Goal: Information Seeking & Learning: Learn about a topic

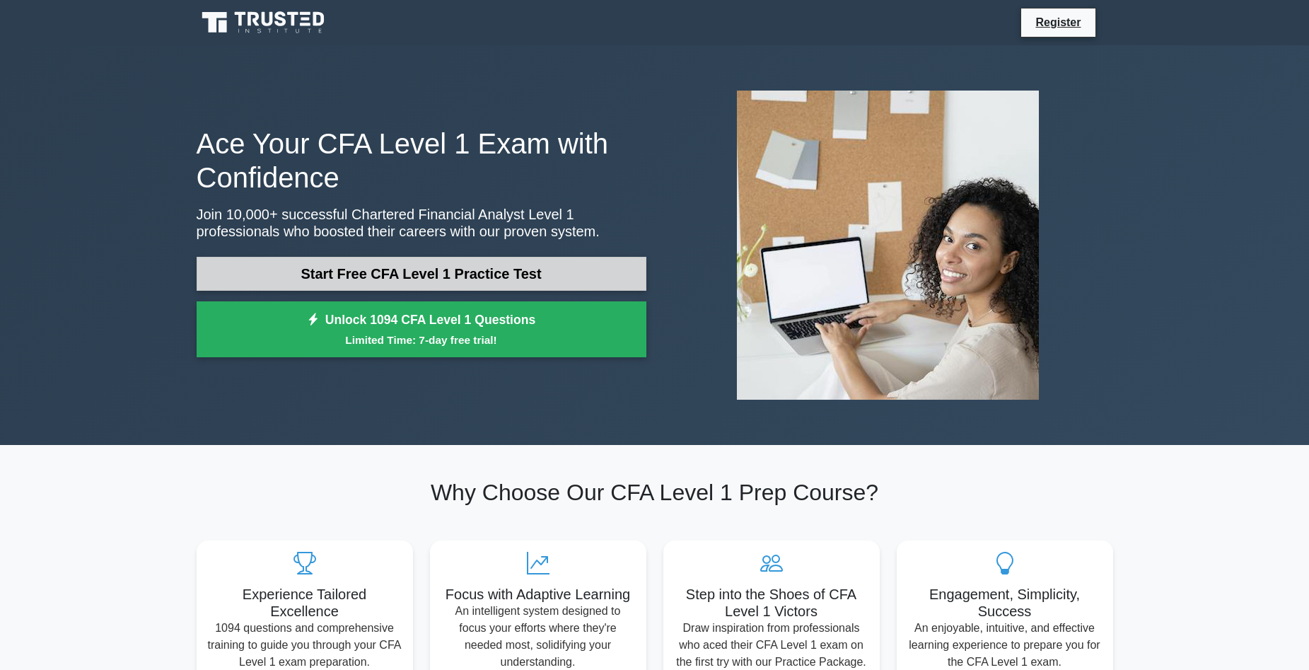
click at [563, 279] on link "Start Free CFA Level 1 Practice Test" at bounding box center [422, 274] width 450 height 34
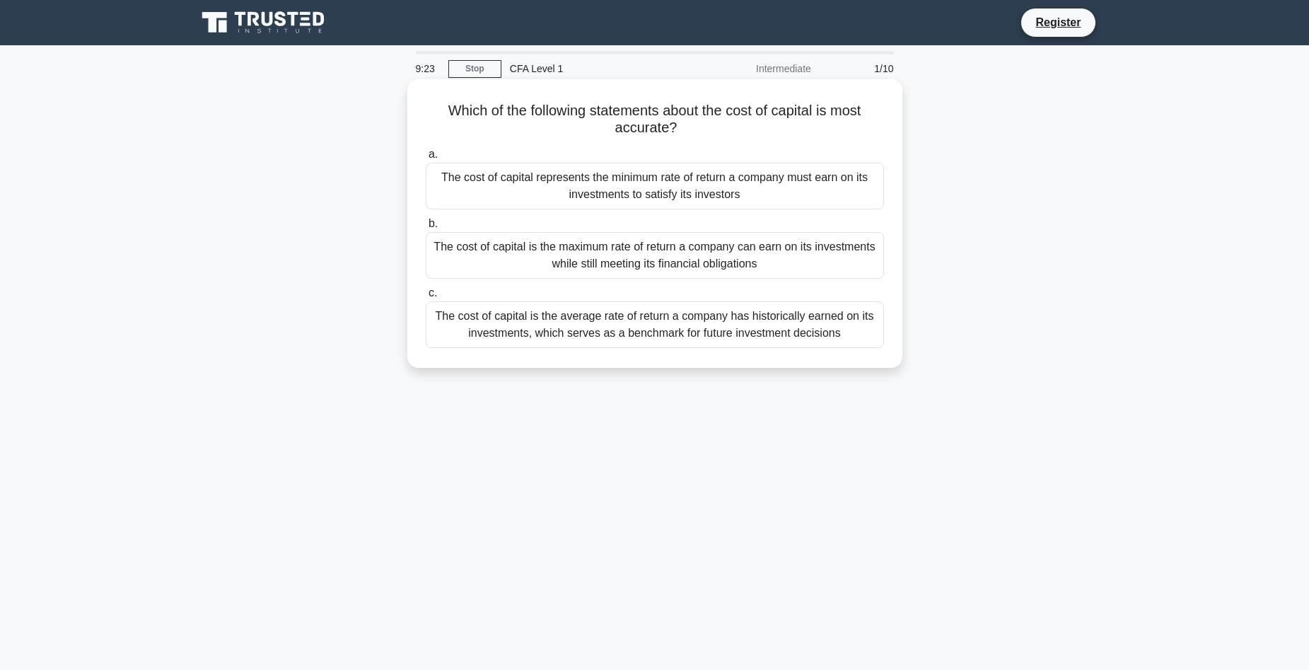
click at [714, 193] on div "The cost of capital represents the minimum rate of return a company must earn o…" at bounding box center [655, 186] width 458 height 47
click at [426, 159] on input "a. The cost of capital represents the minimum rate of return a company must ear…" at bounding box center [426, 154] width 0 height 9
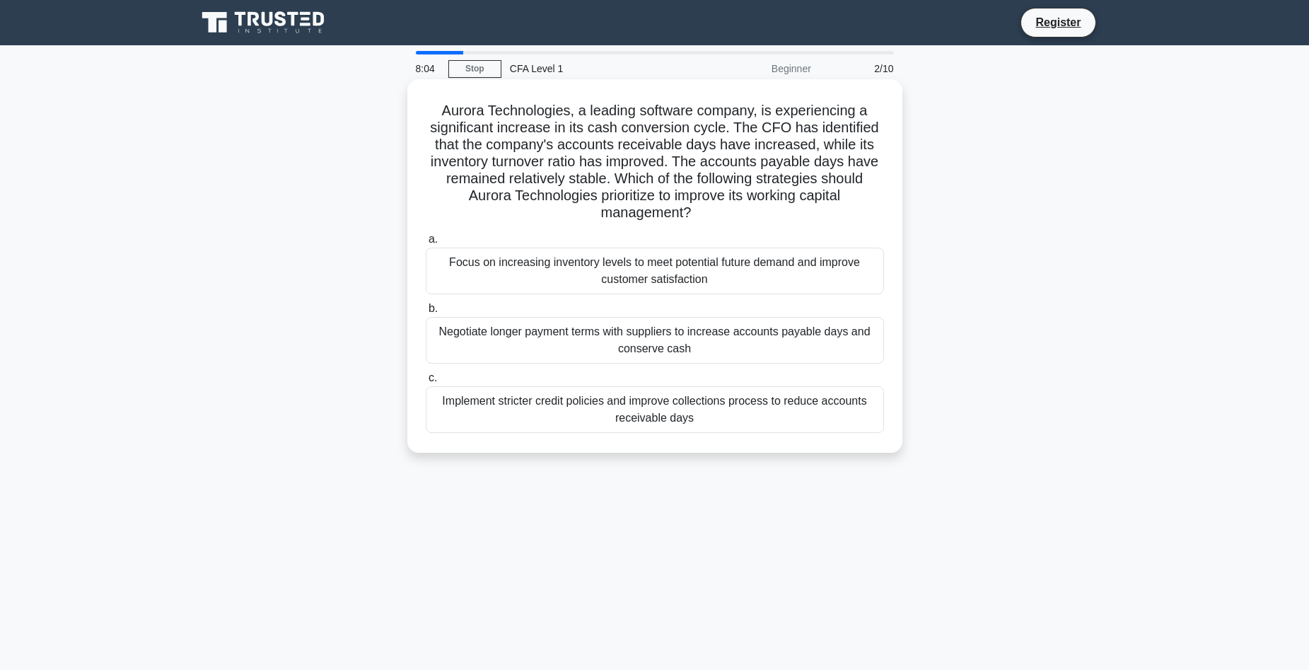
click at [800, 343] on div "Negotiate longer payment terms with suppliers to increase accounts payable days…" at bounding box center [655, 340] width 458 height 47
click at [426, 313] on input "b. Negotiate longer payment terms with suppliers to increase accounts payable d…" at bounding box center [426, 308] width 0 height 9
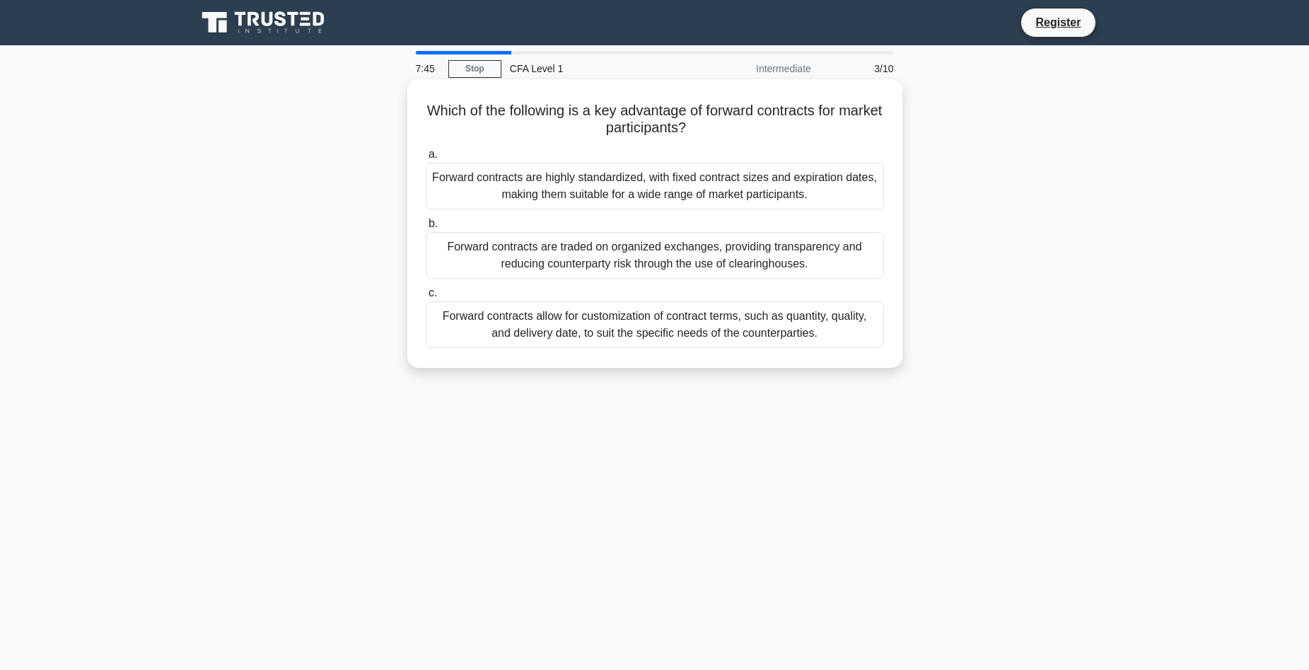
click at [842, 334] on div "Forward contracts allow for customization of contract terms, such as quantity, …" at bounding box center [655, 324] width 458 height 47
click at [426, 298] on input "c. Forward contracts allow for customization of contract terms, such as quantit…" at bounding box center [426, 292] width 0 height 9
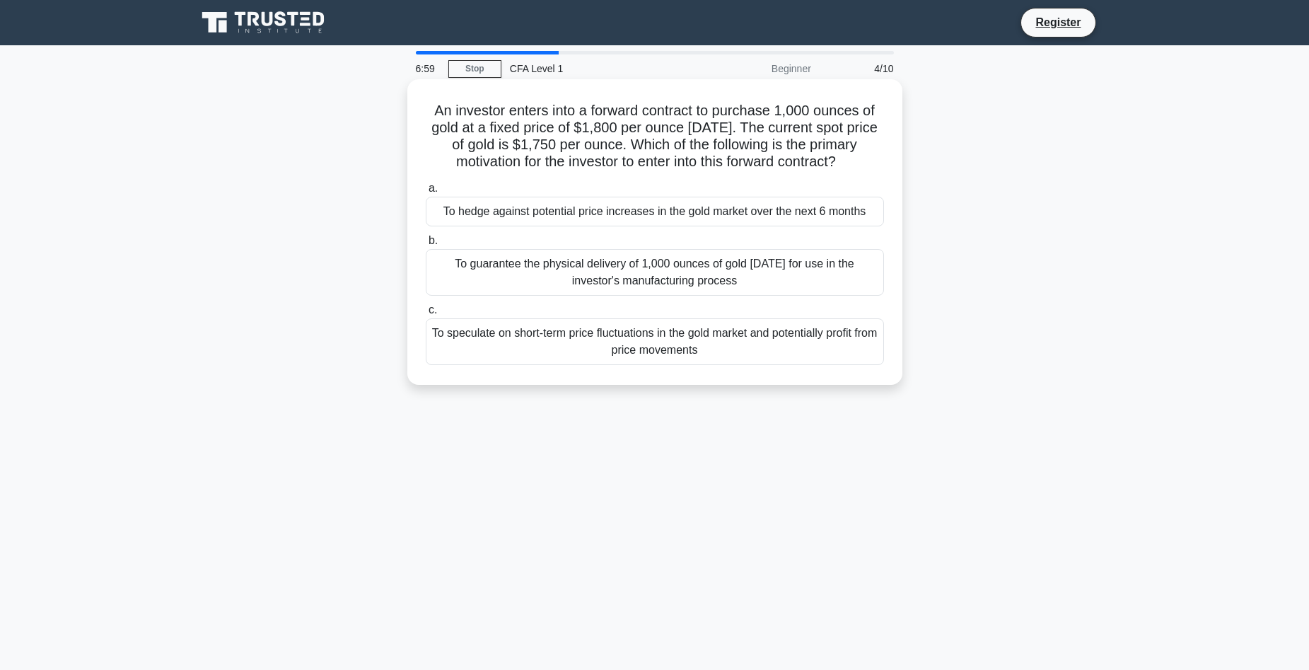
click at [740, 336] on div "To speculate on short-term price fluctuations in the gold market and potentiall…" at bounding box center [655, 341] width 458 height 47
click at [426, 315] on input "c. To speculate on short-term price fluctuations in the gold market and potenti…" at bounding box center [426, 309] width 0 height 9
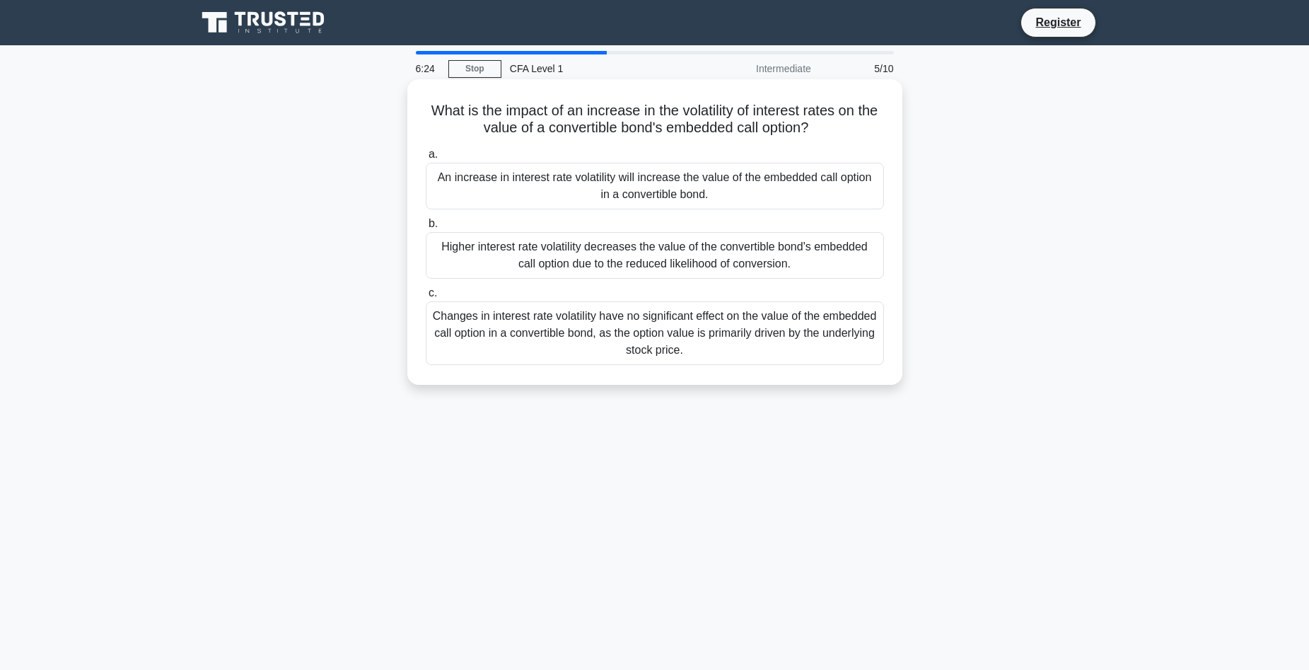
click at [869, 192] on div "An increase in interest rate volatility will increase the value of the embedded…" at bounding box center [655, 186] width 458 height 47
click at [426, 159] on input "a. An increase in interest rate volatility will increase the value of the embed…" at bounding box center [426, 154] width 0 height 9
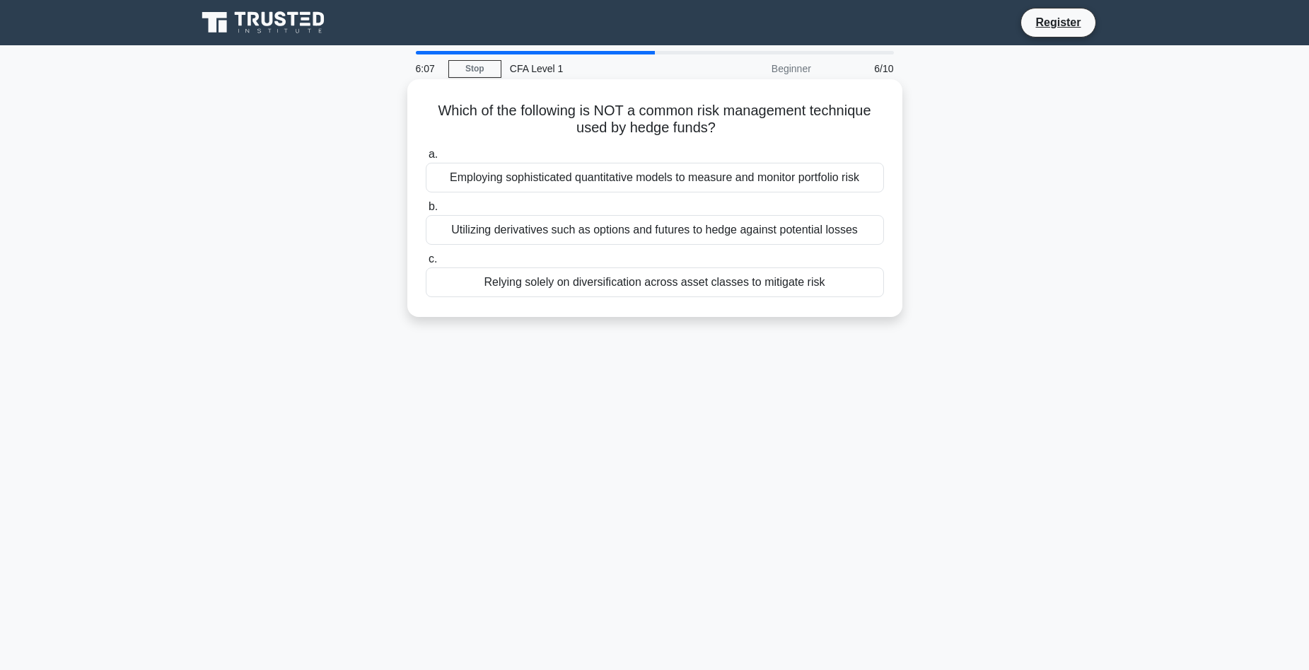
click at [786, 284] on div "Relying solely on diversification across asset classes to mitigate risk" at bounding box center [655, 282] width 458 height 30
click at [426, 264] on input "c. Relying solely on diversification across asset classes to mitigate risk" at bounding box center [426, 259] width 0 height 9
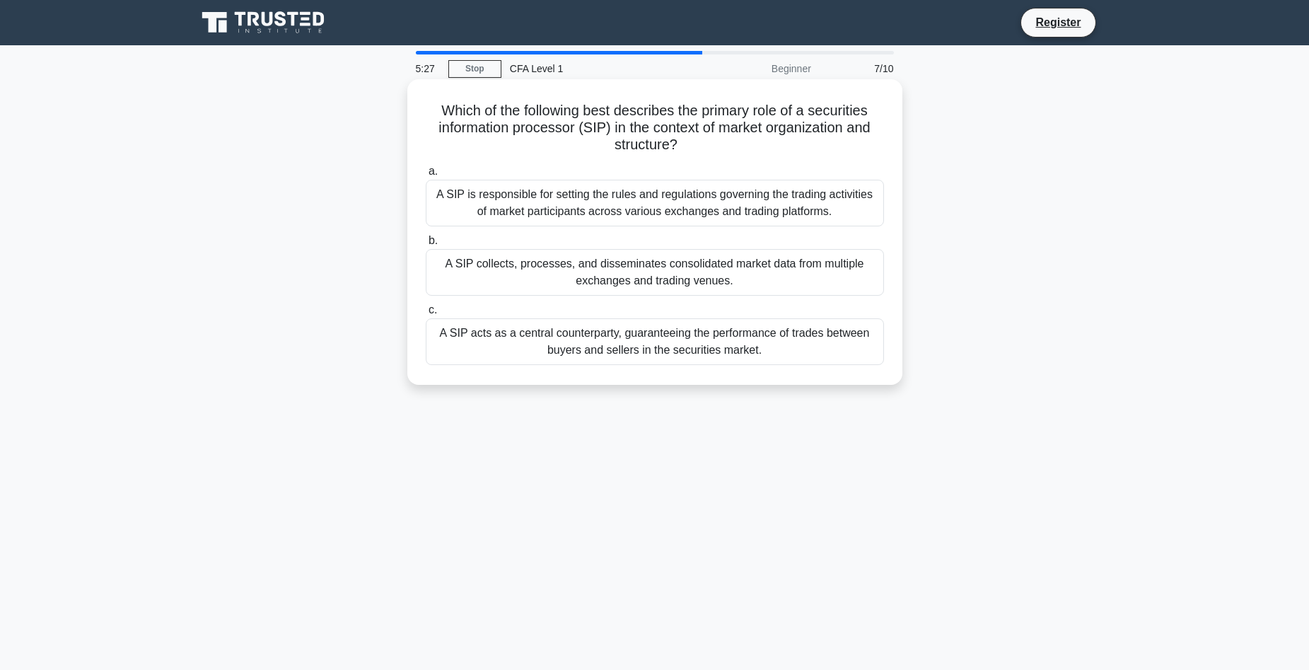
click at [817, 281] on div "A SIP collects, processes, and disseminates consolidated market data from multi…" at bounding box center [655, 272] width 458 height 47
click at [426, 245] on input "b. A SIP collects, processes, and disseminates consolidated market data from mu…" at bounding box center [426, 240] width 0 height 9
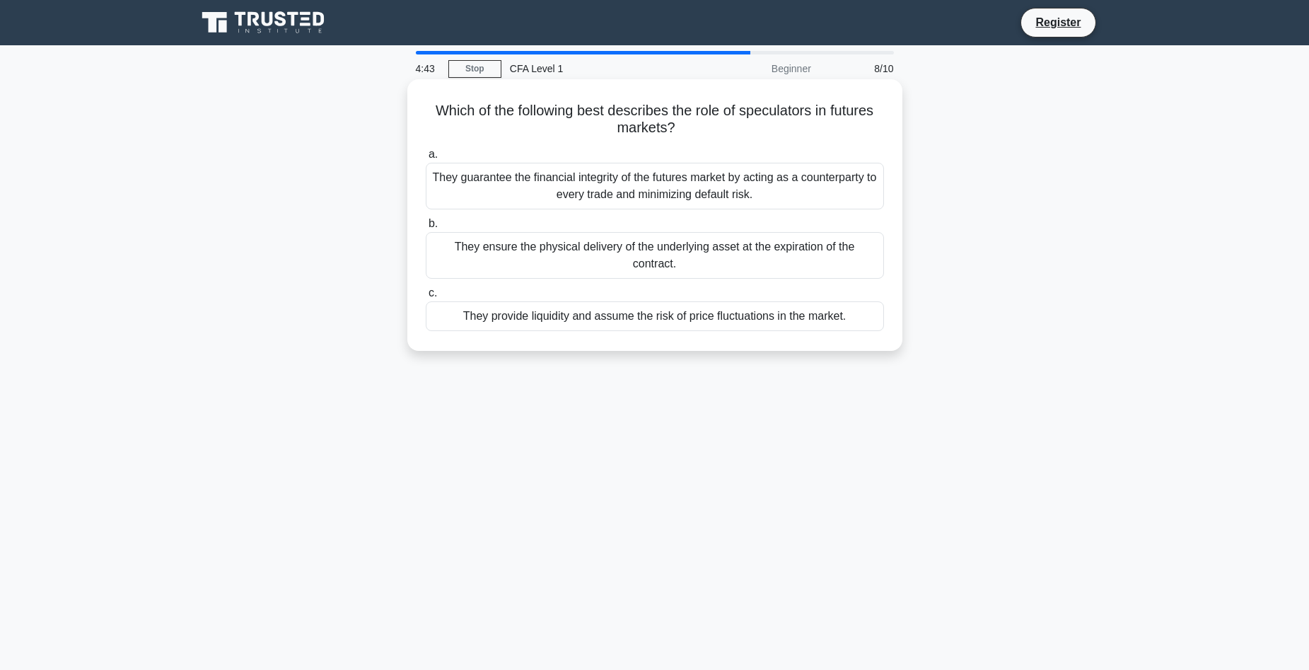
click at [660, 301] on div "They provide liquidity and assume the risk of price fluctuations in the market." at bounding box center [655, 316] width 458 height 30
click at [426, 298] on input "c. They provide liquidity and assume the risk of price fluctuations in the mark…" at bounding box center [426, 292] width 0 height 9
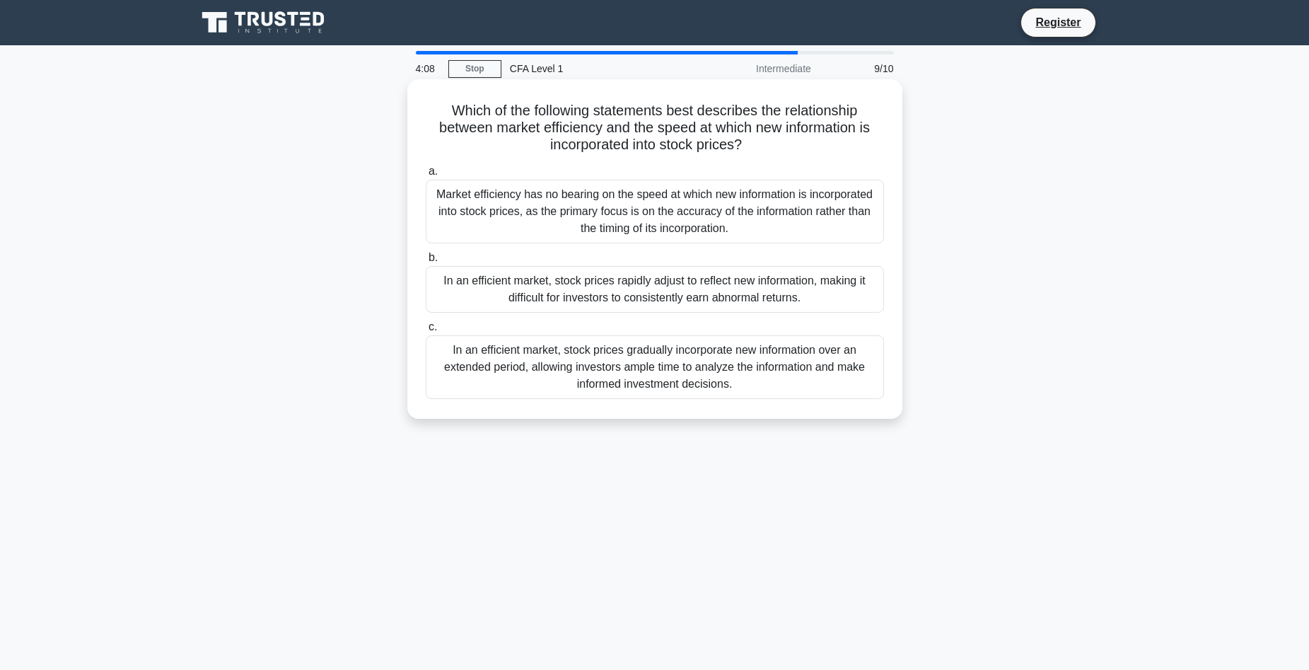
click at [793, 281] on div "In an efficient market, stock prices rapidly adjust to reflect new information,…" at bounding box center [655, 289] width 458 height 47
click at [426, 262] on input "b. In an efficient market, stock prices rapidly adjust to reflect new informati…" at bounding box center [426, 257] width 0 height 9
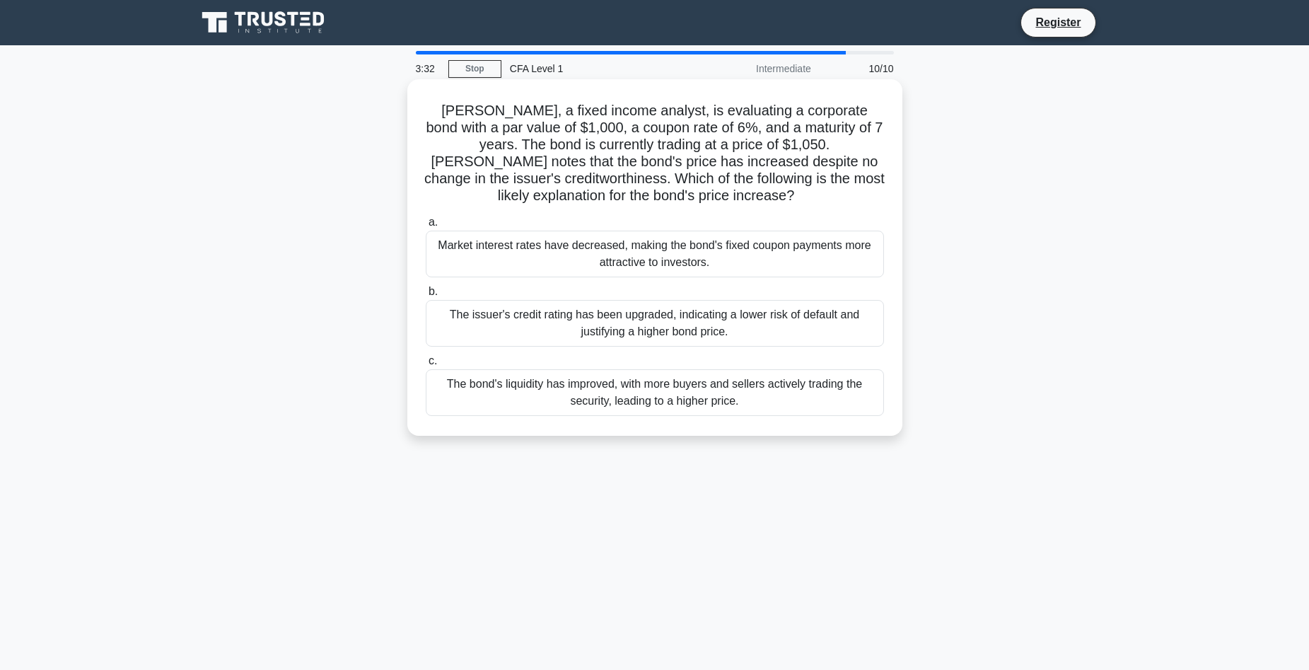
click at [774, 260] on div "Market interest rates have decreased, making the bond's fixed coupon payments m…" at bounding box center [655, 254] width 458 height 47
click at [426, 227] on input "a. Market interest rates have decreased, making the bond's fixed coupon payment…" at bounding box center [426, 222] width 0 height 9
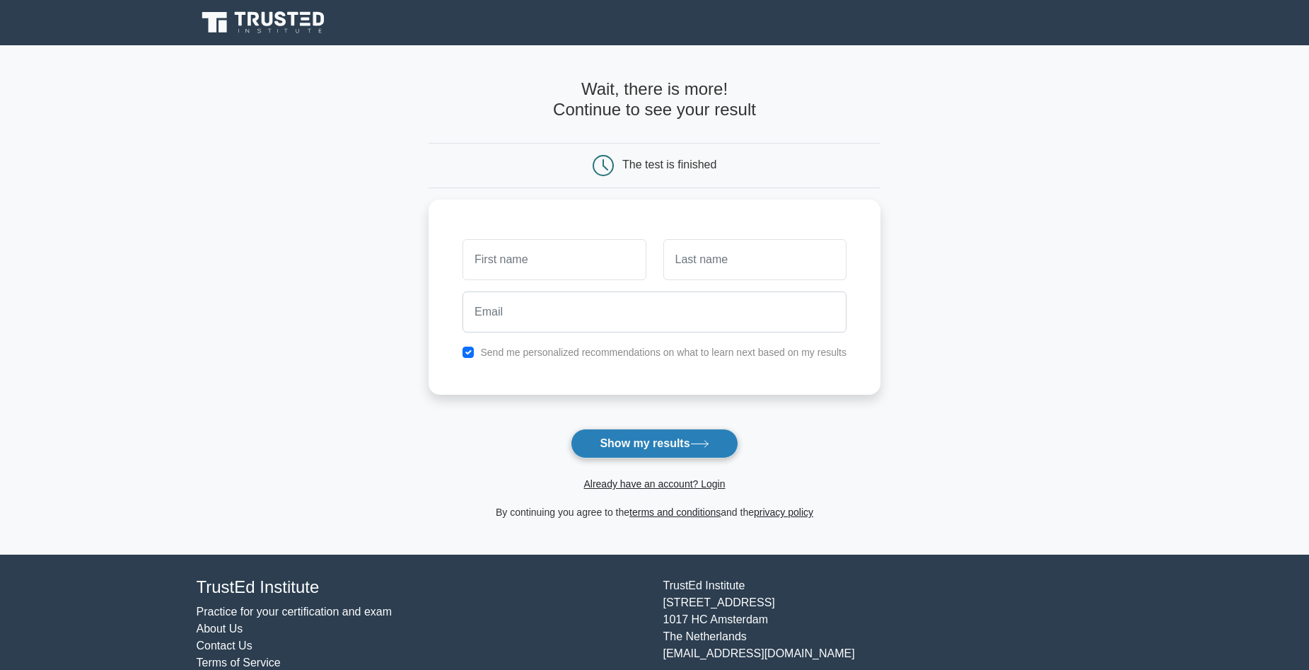
click at [700, 448] on icon at bounding box center [699, 444] width 19 height 8
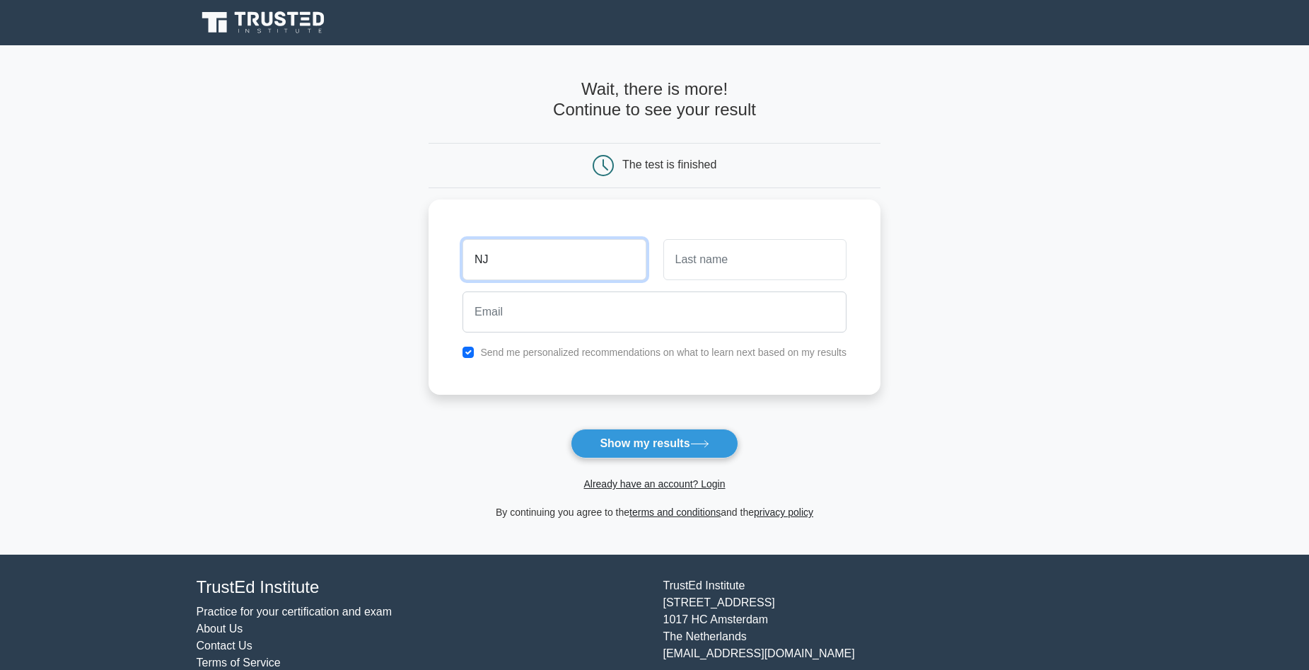
type input "NJ"
type input "N"
click at [528, 264] on input "NJ" at bounding box center [553, 255] width 183 height 41
click at [692, 266] on input "text" at bounding box center [754, 255] width 183 height 41
type input "N"
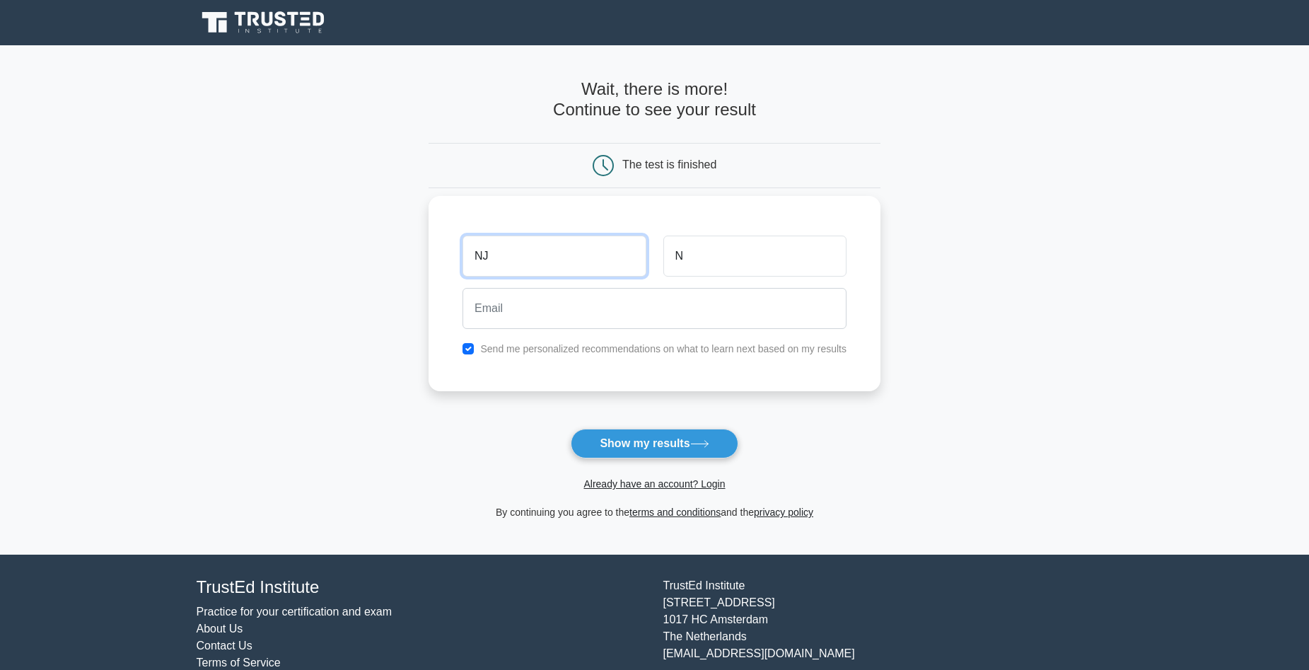
click at [599, 240] on input "NJ" at bounding box center [553, 255] width 183 height 41
type input "[PERSON_NAME]"
type input "Jaroudy"
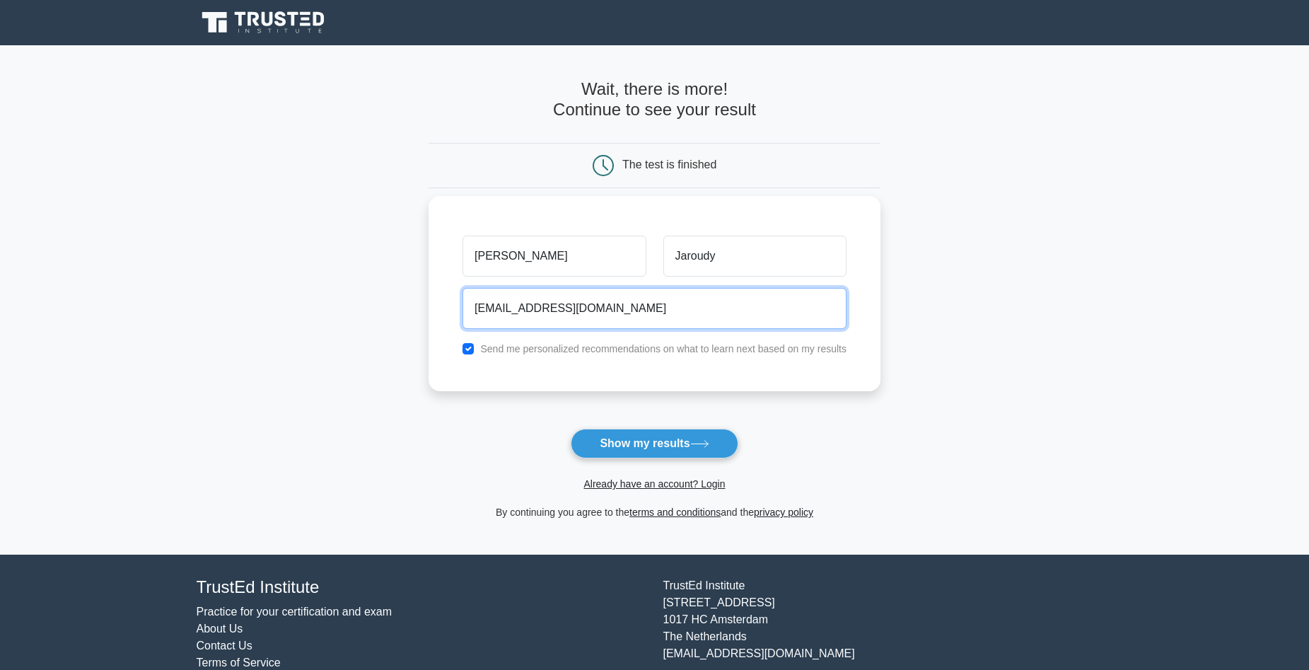
type input "[EMAIL_ADDRESS][DOMAIN_NAME]"
click at [575, 349] on label "Send me personalized recommendations on what to learn next based on my results" at bounding box center [663, 348] width 366 height 11
click at [467, 344] on input "checkbox" at bounding box center [467, 348] width 11 height 11
checkbox input "false"
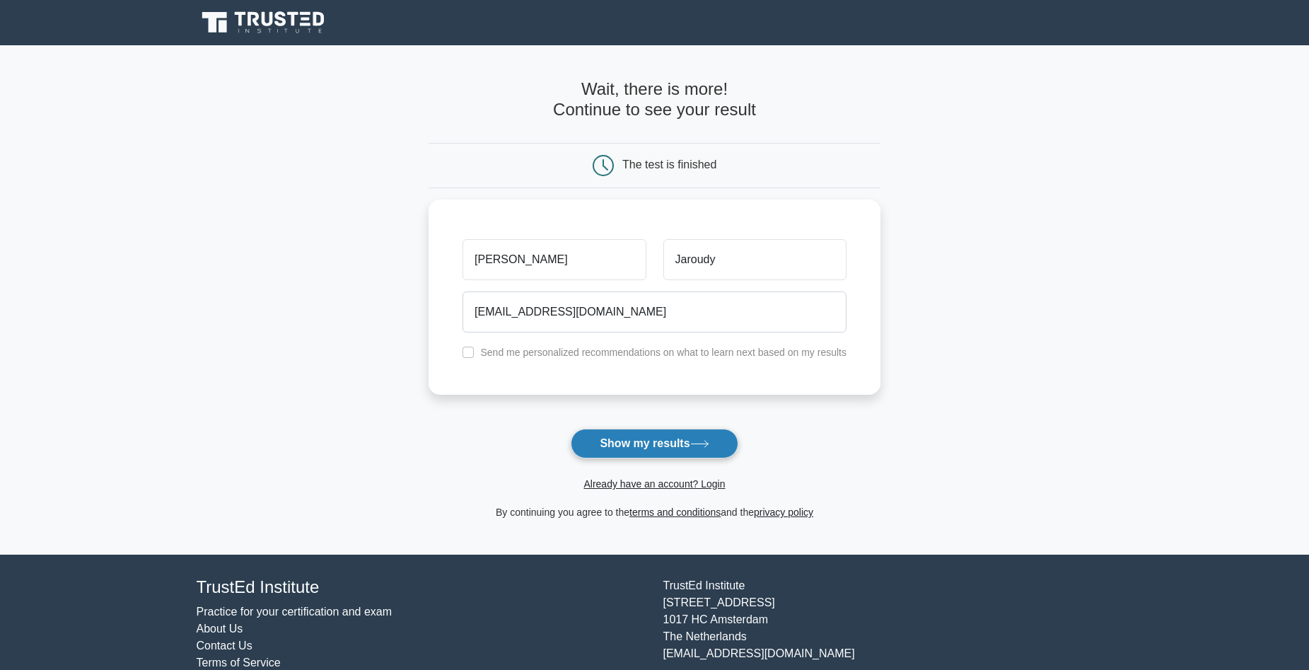
click at [644, 442] on button "Show my results" at bounding box center [654, 443] width 167 height 30
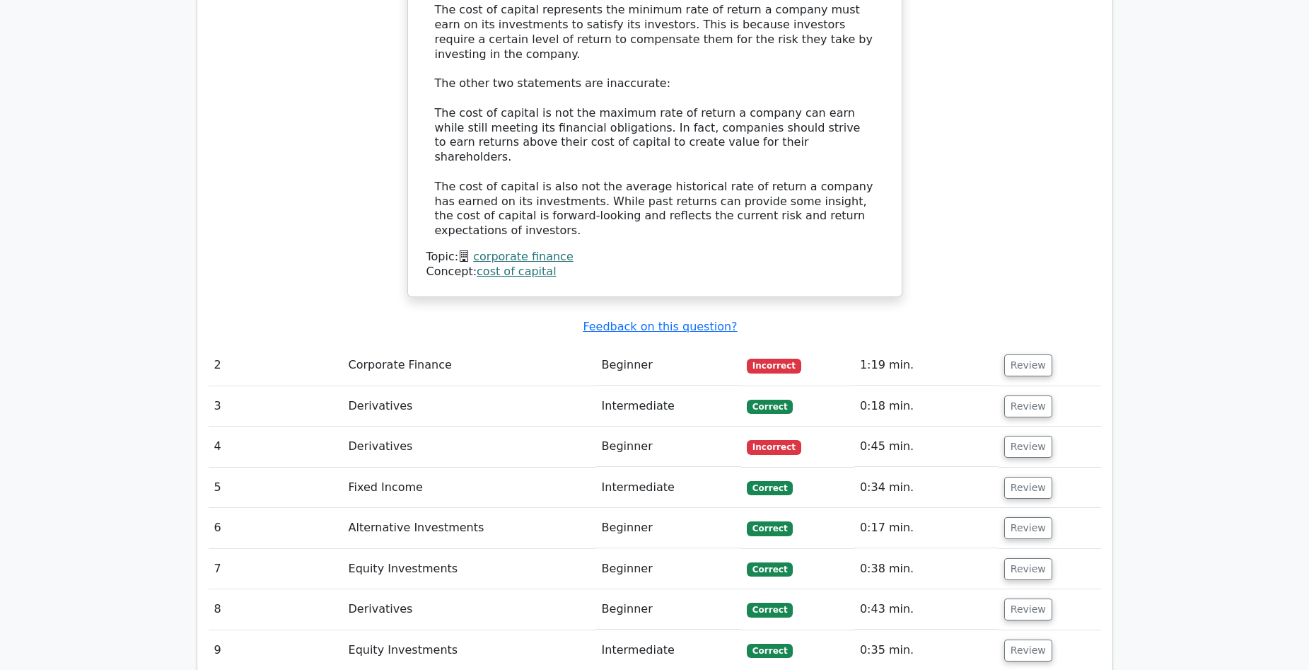
scroll to position [1485, 0]
click at [1029, 356] on button "Review" at bounding box center [1028, 367] width 48 height 22
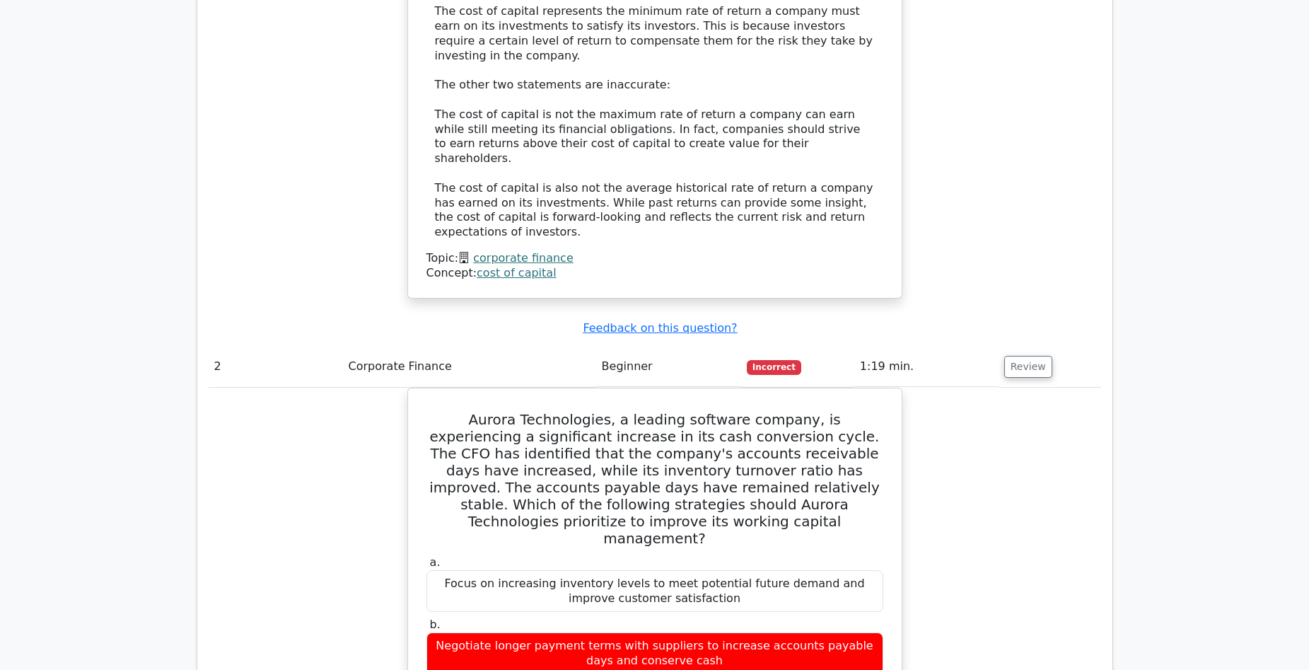
click at [1093, 321] on div "Submit feedback Feedback on this question?" at bounding box center [660, 328] width 892 height 15
click at [1032, 356] on button "Review" at bounding box center [1028, 367] width 48 height 22
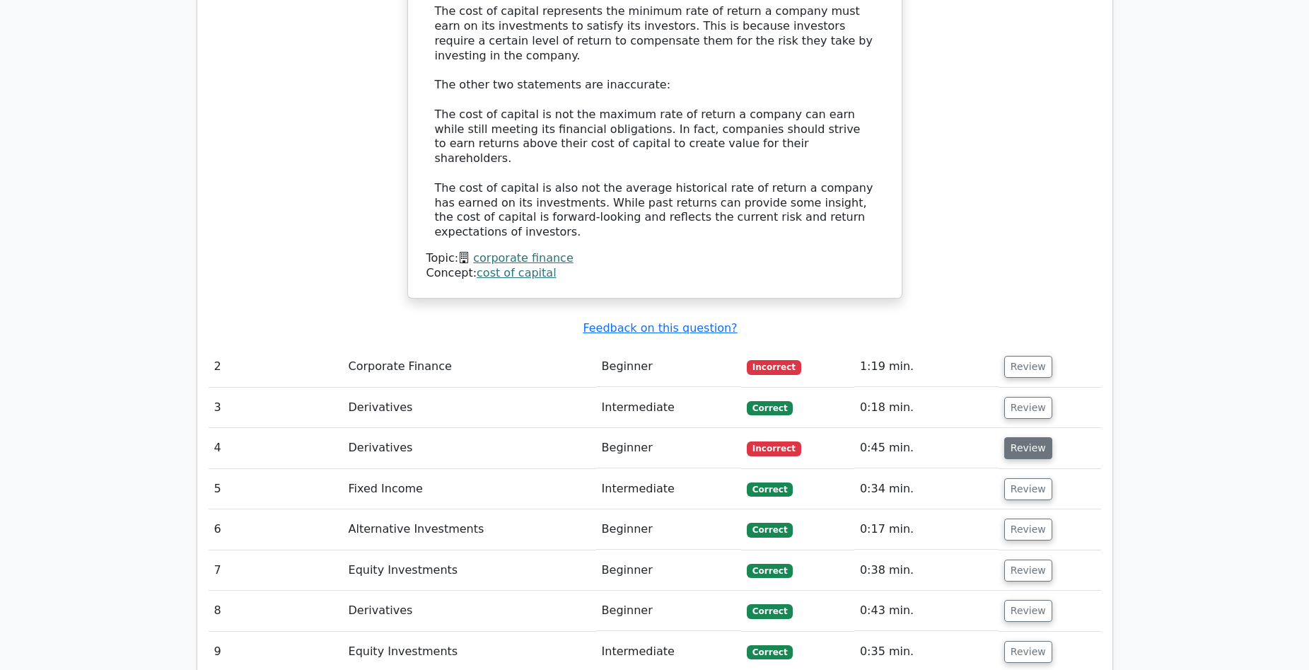
click at [1019, 437] on button "Review" at bounding box center [1028, 448] width 48 height 22
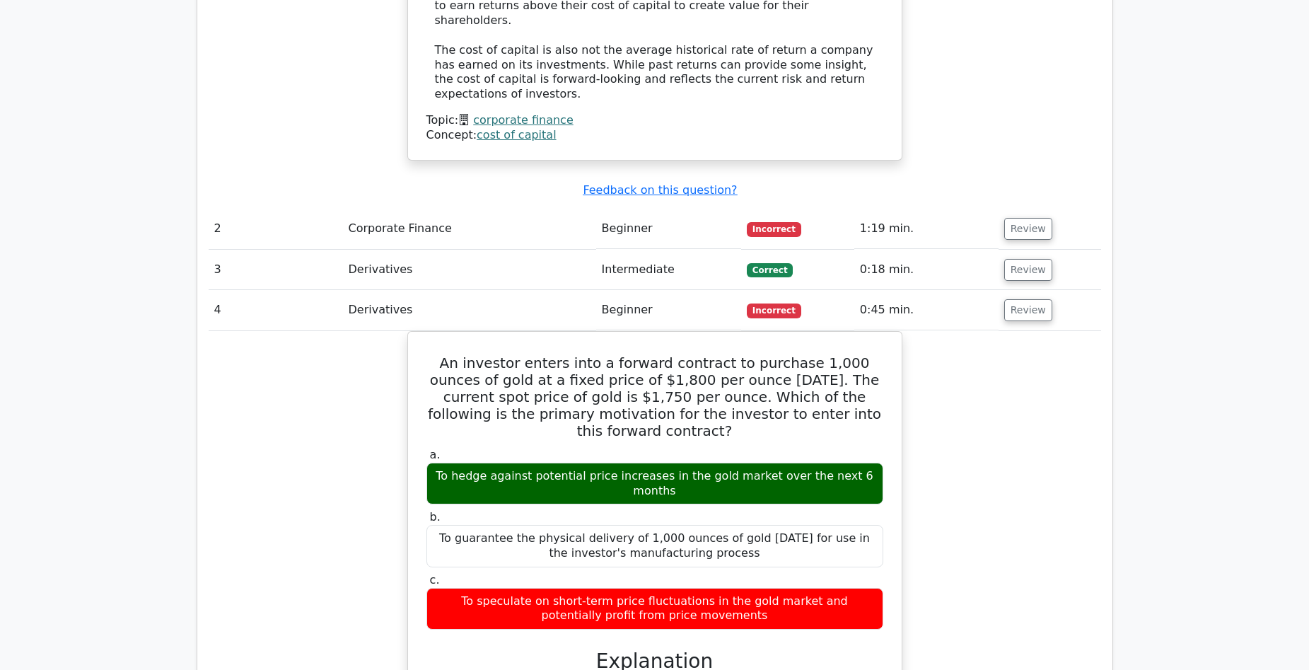
scroll to position [1909, 0]
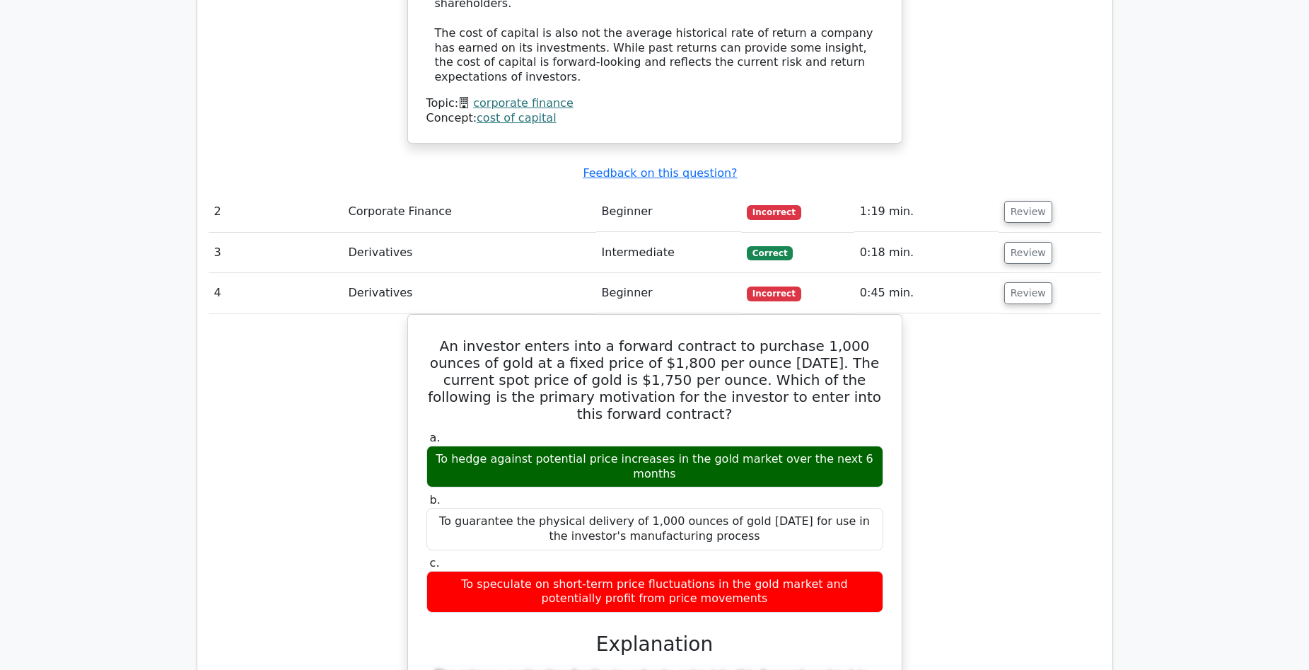
scroll to position [1626, 0]
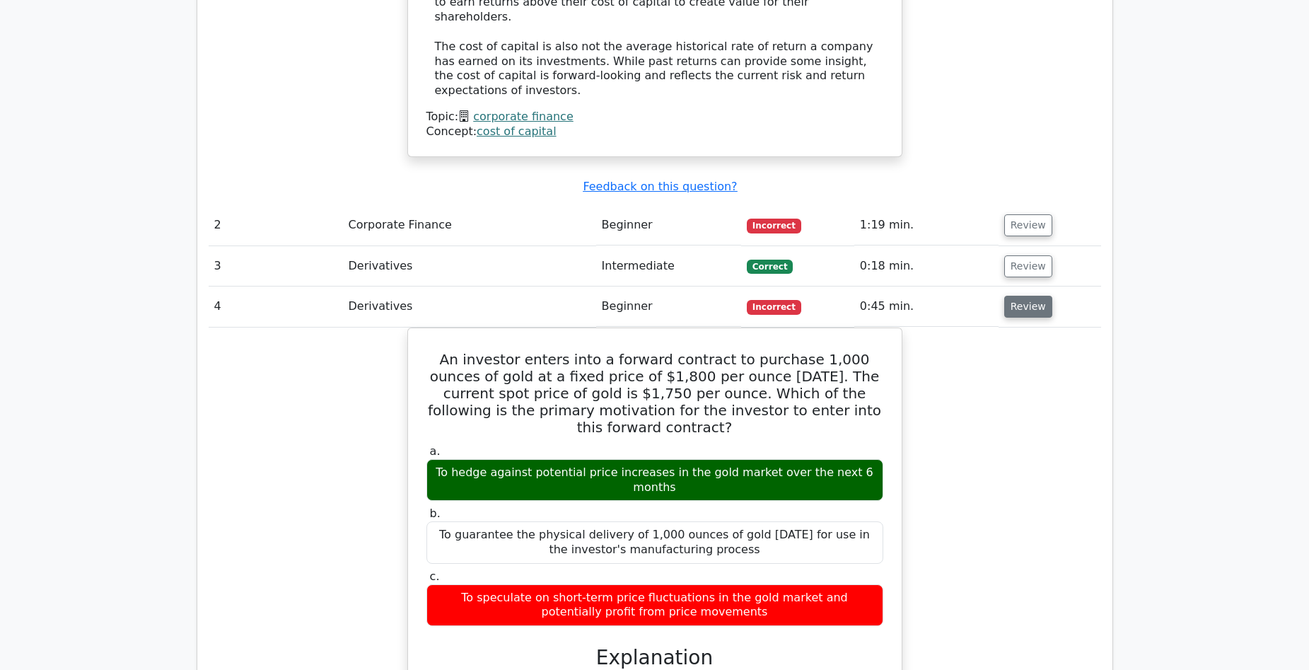
click at [1027, 296] on button "Review" at bounding box center [1028, 307] width 48 height 22
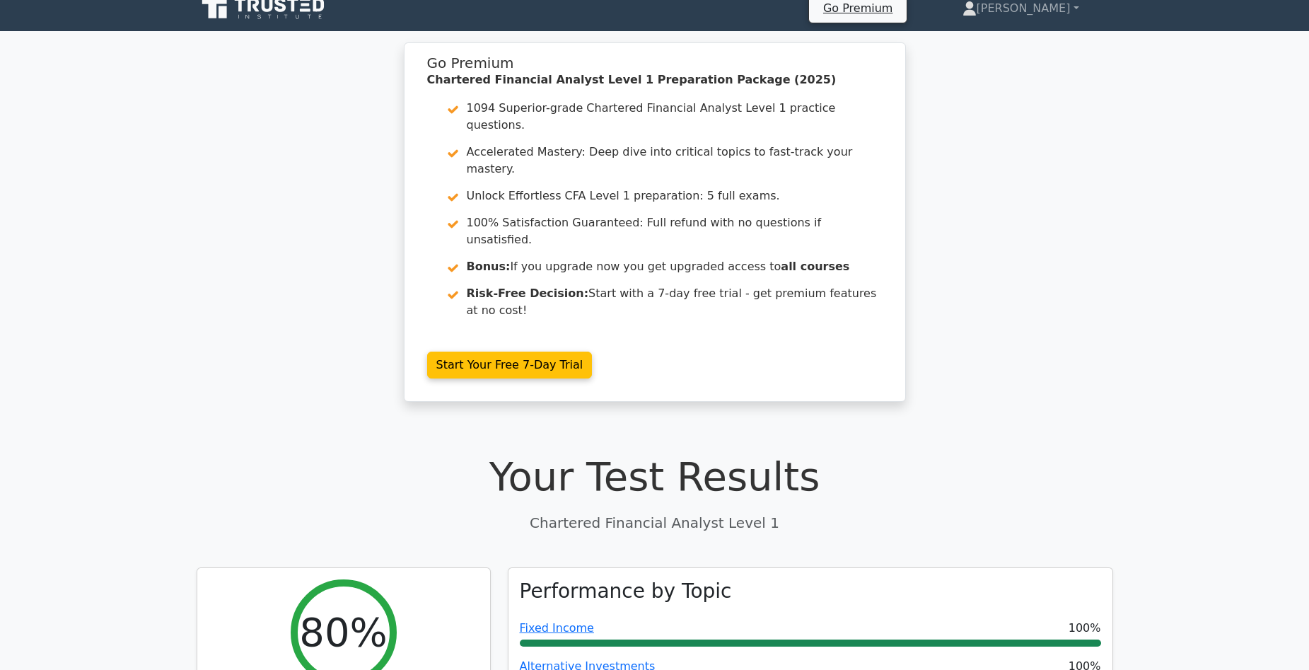
scroll to position [0, 0]
